Goal: Task Accomplishment & Management: Manage account settings

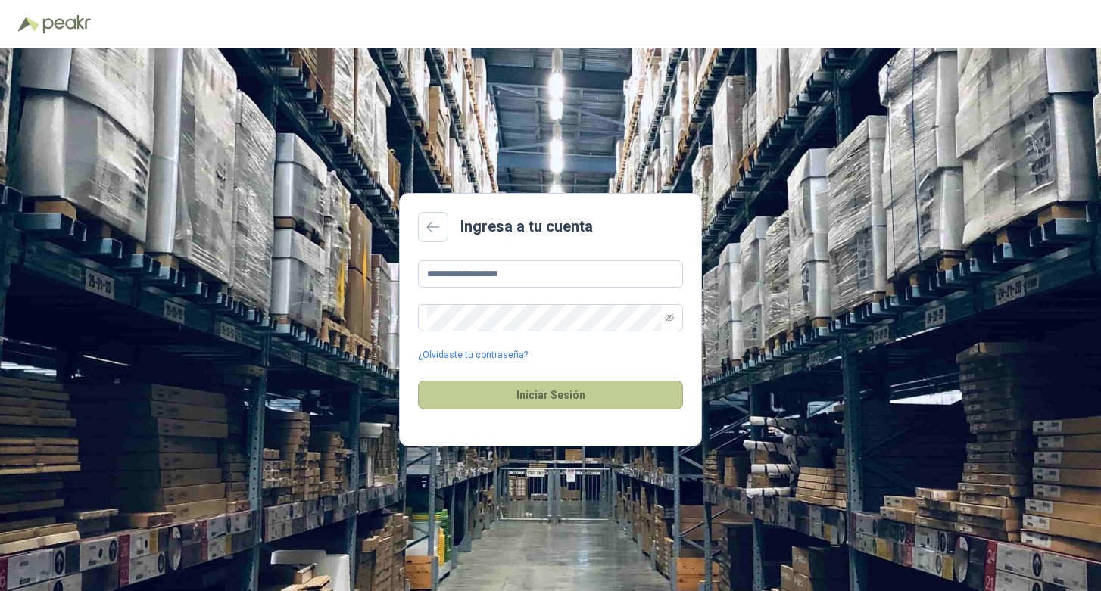
click at [491, 392] on button "Iniciar Sesión" at bounding box center [550, 395] width 265 height 29
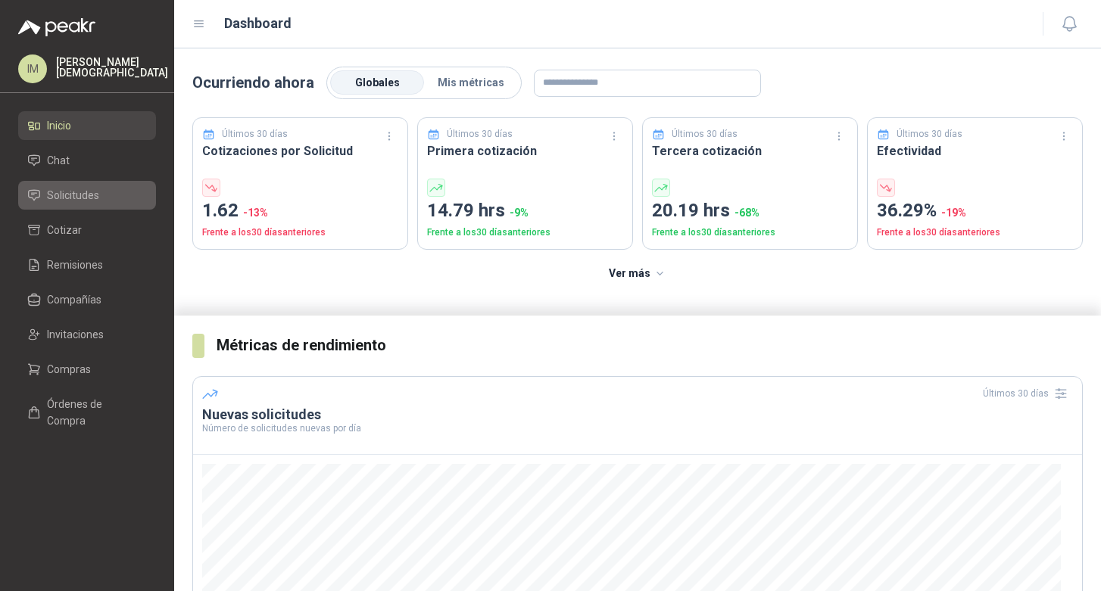
click at [77, 200] on span "Solicitudes" at bounding box center [73, 195] width 52 height 17
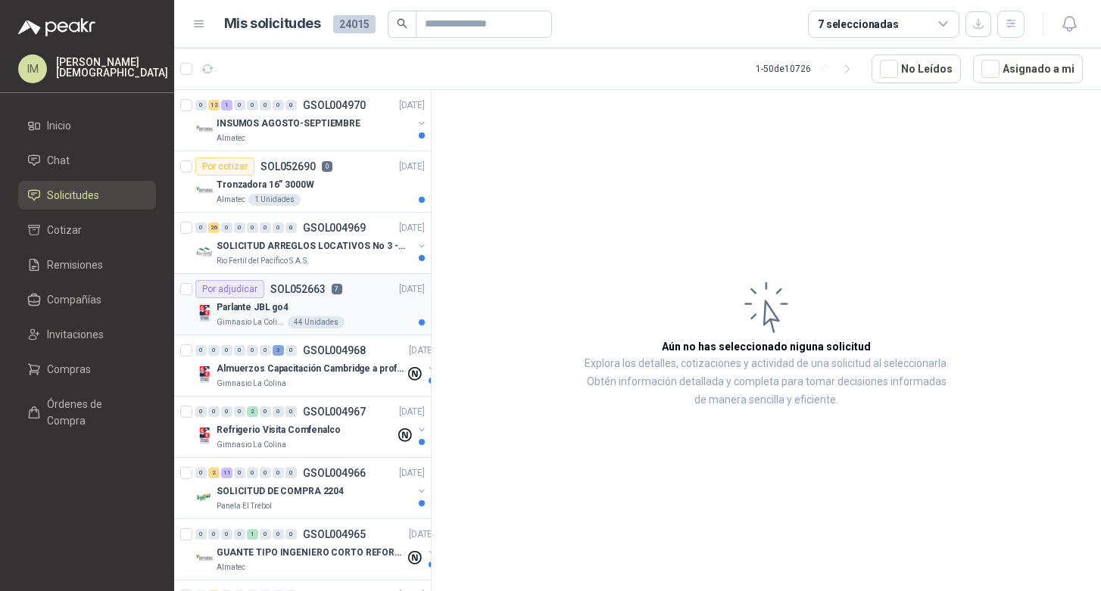
click at [345, 285] on div "Por adjudicar SOL052663 7 [DATE]" at bounding box center [309, 289] width 229 height 18
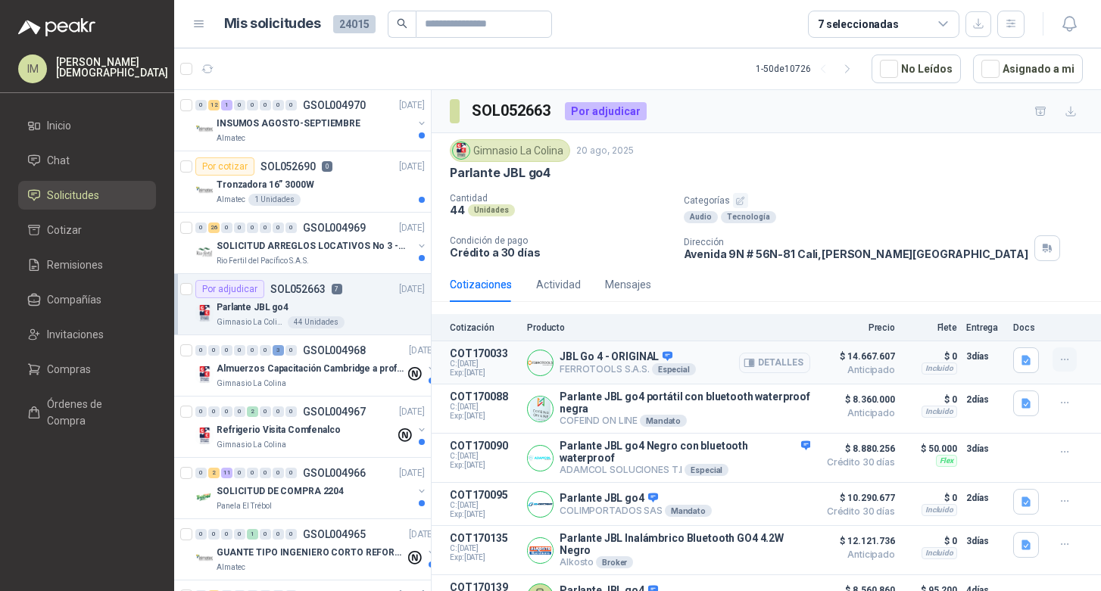
click at [1058, 363] on icon "button" at bounding box center [1064, 360] width 13 height 13
click at [1000, 216] on div "Audio Tecnología" at bounding box center [889, 217] width 411 height 12
